Goal: Information Seeking & Learning: Find specific fact

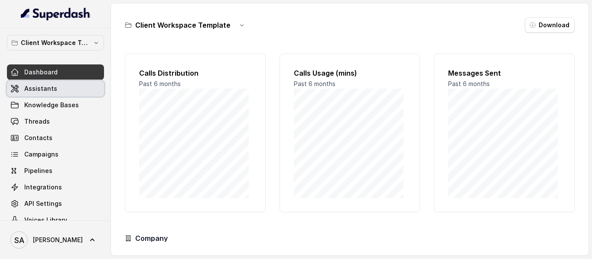
click at [53, 95] on link "Assistants" at bounding box center [55, 89] width 97 height 16
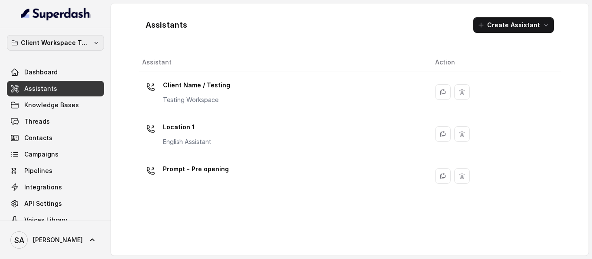
click at [31, 45] on p "Client Workspace Template" at bounding box center [55, 43] width 69 height 10
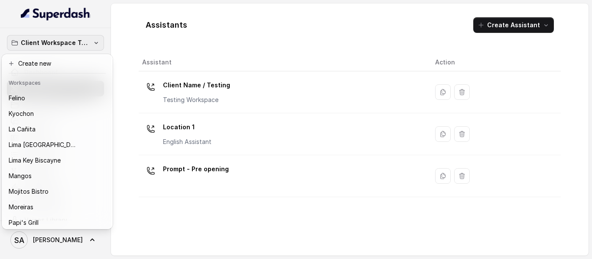
scroll to position [82, 0]
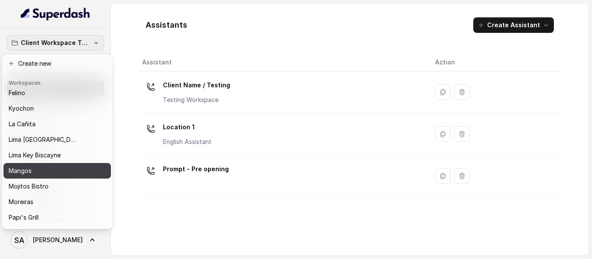
click at [51, 170] on div "Mangos" at bounding box center [50, 171] width 83 height 10
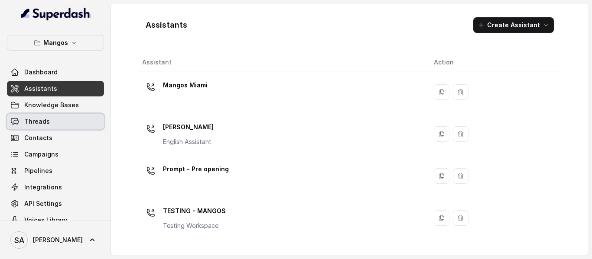
click at [41, 123] on span "Threads" at bounding box center [37, 121] width 26 height 9
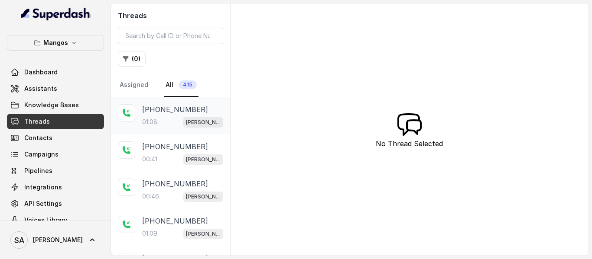
click at [163, 117] on div "01:08 [PERSON_NAME]" at bounding box center [182, 122] width 81 height 11
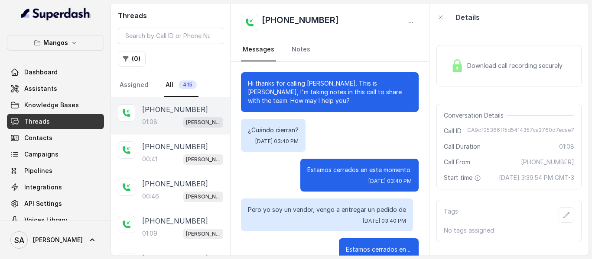
scroll to position [326, 0]
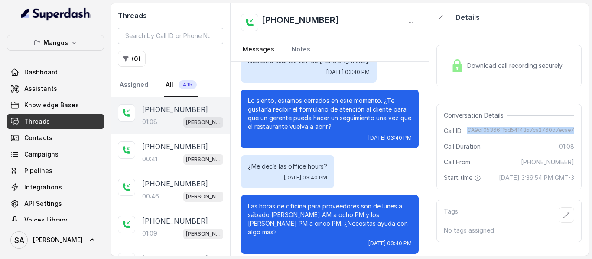
drag, startPoint x: 467, startPoint y: 130, endPoint x: 570, endPoint y: 132, distance: 103.5
click at [570, 132] on div "Conversation Details Call ID CA9cf05366f15d5414357ca2760d7ecae7 Call Duration 0…" at bounding box center [508, 147] width 145 height 86
copy span "CA9cf05366f15d5414357ca2760d7ecae7"
click at [45, 92] on span "Assistants" at bounding box center [40, 88] width 33 height 9
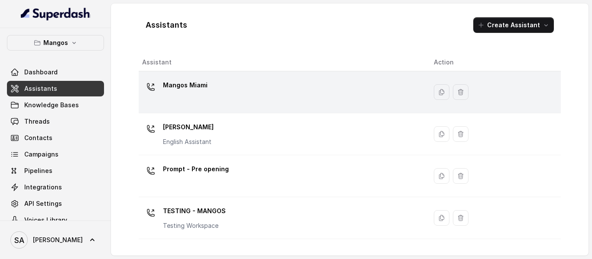
click at [186, 83] on p "Mangos Miami" at bounding box center [185, 85] width 45 height 14
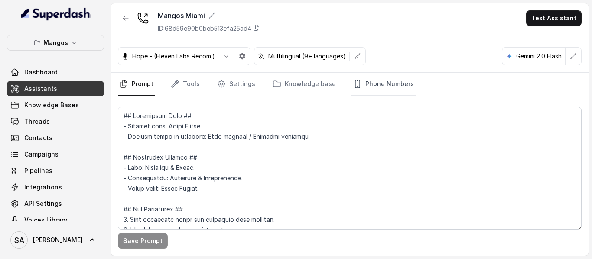
click at [391, 83] on link "Phone Numbers" at bounding box center [383, 84] width 64 height 23
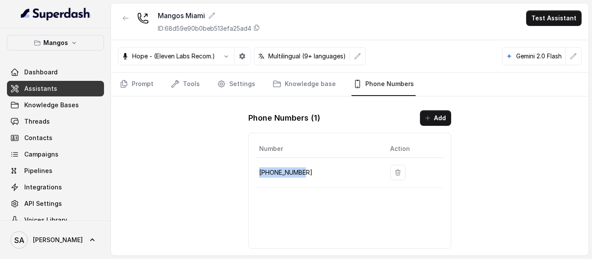
drag, startPoint x: 291, startPoint y: 175, endPoint x: 258, endPoint y: 176, distance: 33.8
click at [258, 176] on td "[PHONE_NUMBER]" at bounding box center [319, 173] width 127 height 30
copy p "[PHONE_NUMBER]"
click at [64, 119] on link "Threads" at bounding box center [55, 122] width 97 height 16
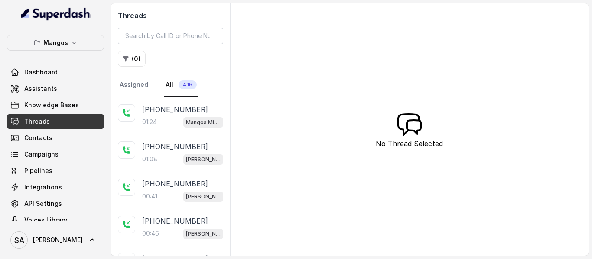
click at [183, 117] on div "Mangos Miami" at bounding box center [203, 122] width 40 height 11
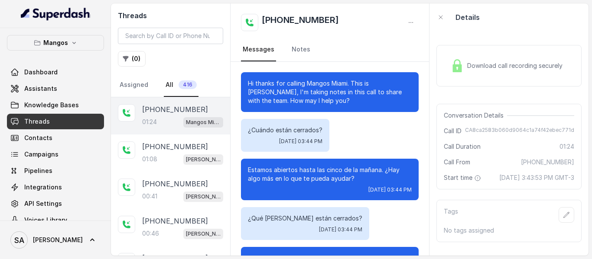
scroll to position [378, 0]
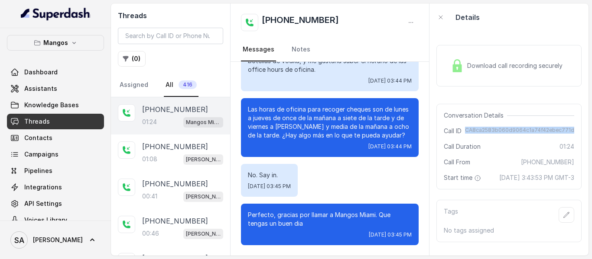
drag, startPoint x: 463, startPoint y: 130, endPoint x: 575, endPoint y: 135, distance: 111.8
click at [575, 135] on div "Download call recording securely Conversation Details Call ID CA8ca2583b060d906…" at bounding box center [508, 143] width 159 height 225
copy span "CA8ca2583b060d9064c1a74f42ebec771d"
click at [49, 38] on p "Mangos" at bounding box center [55, 43] width 25 height 10
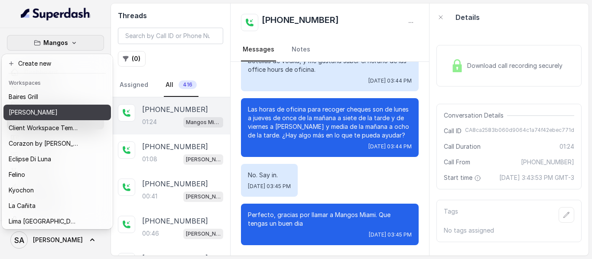
click at [39, 110] on p "[PERSON_NAME]" at bounding box center [33, 112] width 49 height 10
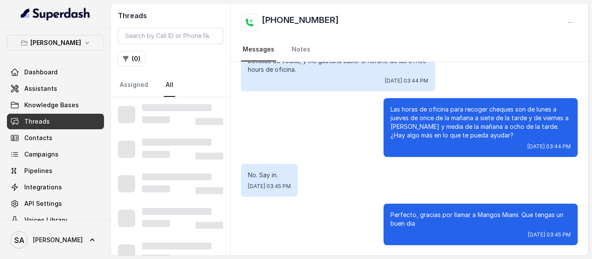
scroll to position [369, 0]
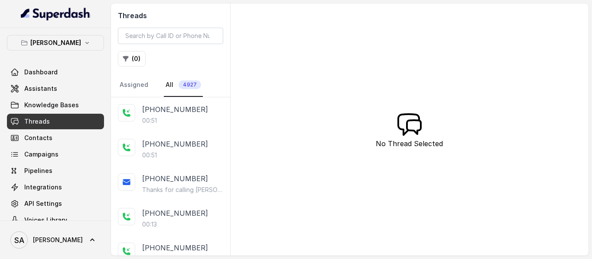
click at [43, 117] on link "Threads" at bounding box center [55, 122] width 97 height 16
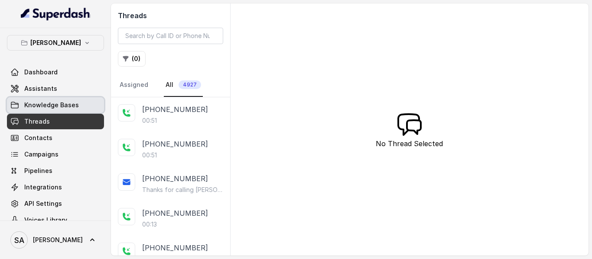
click at [41, 104] on span "Knowledge Bases" at bounding box center [51, 105] width 55 height 9
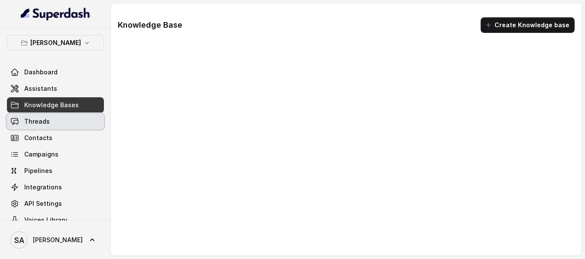
click at [40, 119] on span "Threads" at bounding box center [37, 121] width 26 height 9
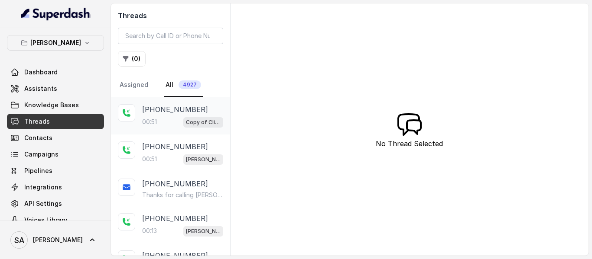
click at [174, 120] on div "00:51 Copy of Client Name / Testing" at bounding box center [182, 122] width 81 height 11
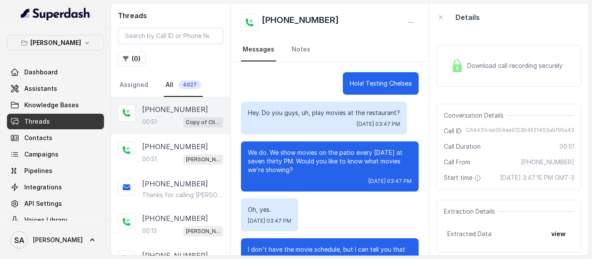
scroll to position [149, 0]
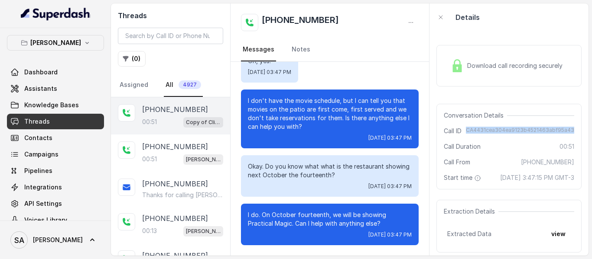
drag, startPoint x: 464, startPoint y: 130, endPoint x: 574, endPoint y: 135, distance: 109.7
click at [574, 135] on div "Conversation Details Call ID CA4431cea304ea9123b4521463abf95a43 Call Duration 0…" at bounding box center [508, 147] width 145 height 86
copy span "CA4431cea304ea9123b4521463abf95a43"
